Goal: Task Accomplishment & Management: Complete application form

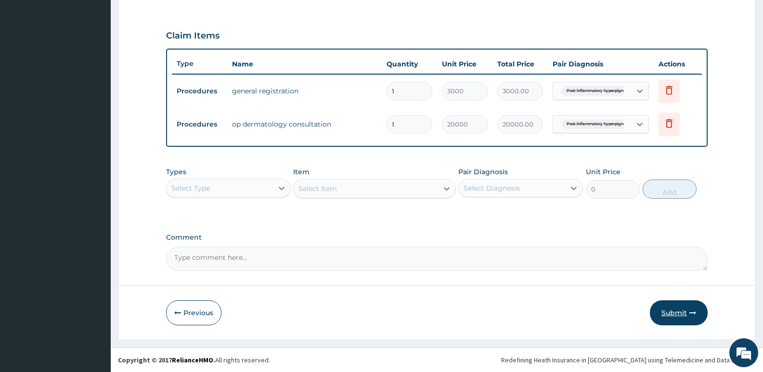
click at [673, 308] on button "Submit" at bounding box center [679, 312] width 58 height 25
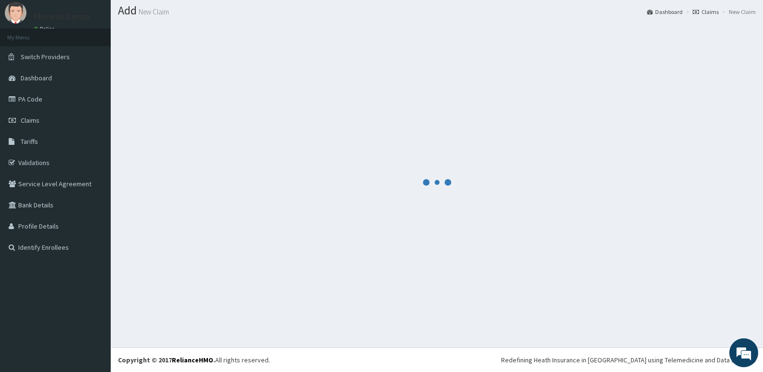
scroll to position [310, 0]
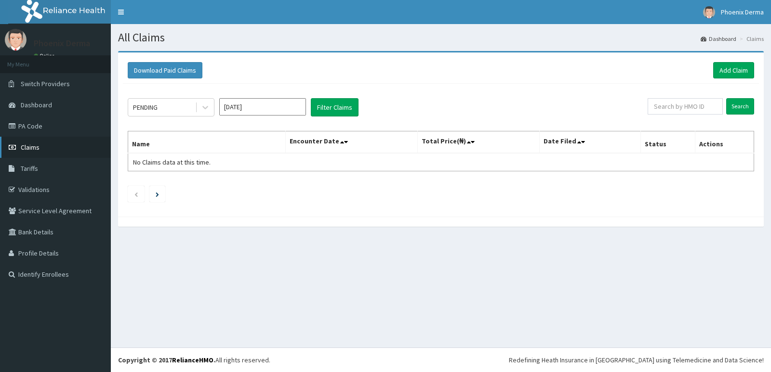
drag, startPoint x: 35, startPoint y: 134, endPoint x: 31, endPoint y: 148, distance: 14.5
click at [35, 135] on link "PA Code" at bounding box center [55, 126] width 111 height 21
